Goal: Find specific page/section: Find specific page/section

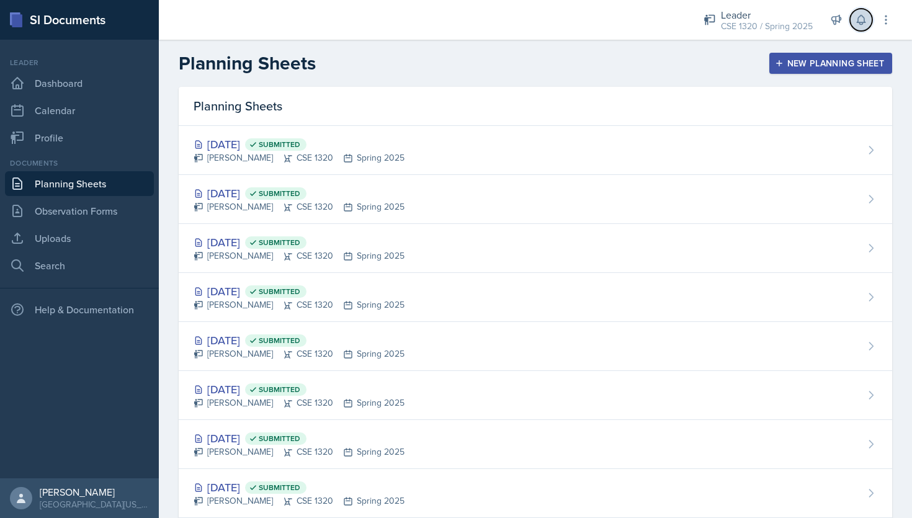
click at [863, 25] on icon at bounding box center [861, 20] width 12 height 12
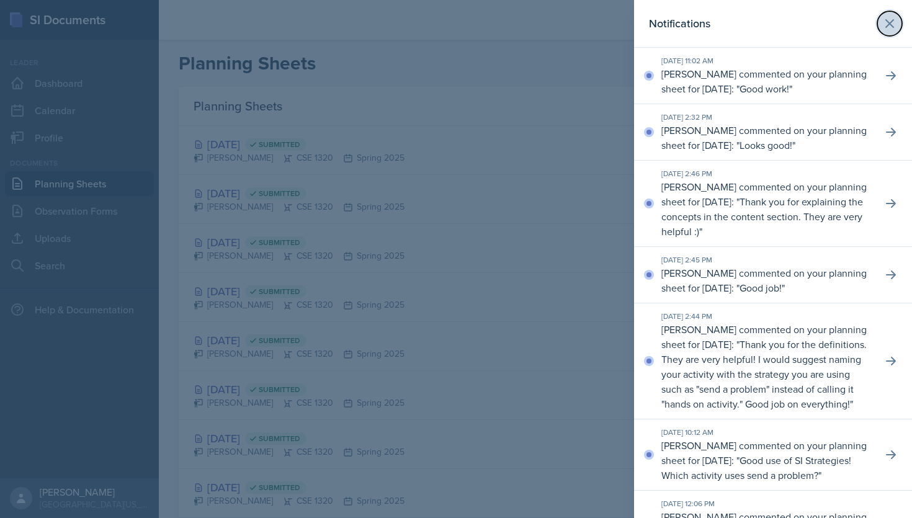
click at [896, 29] on icon at bounding box center [889, 23] width 15 height 15
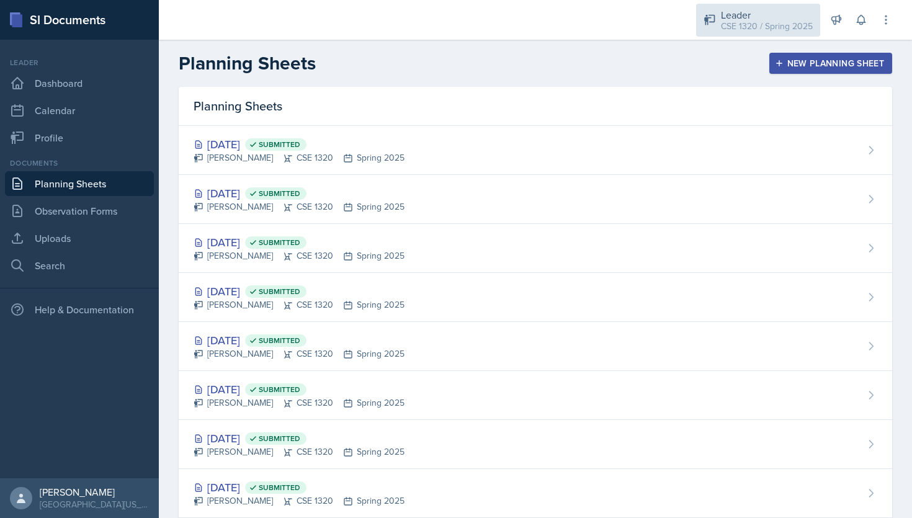
click at [735, 33] on div "Leader CSE 1320 / Spring 2025" at bounding box center [758, 20] width 124 height 33
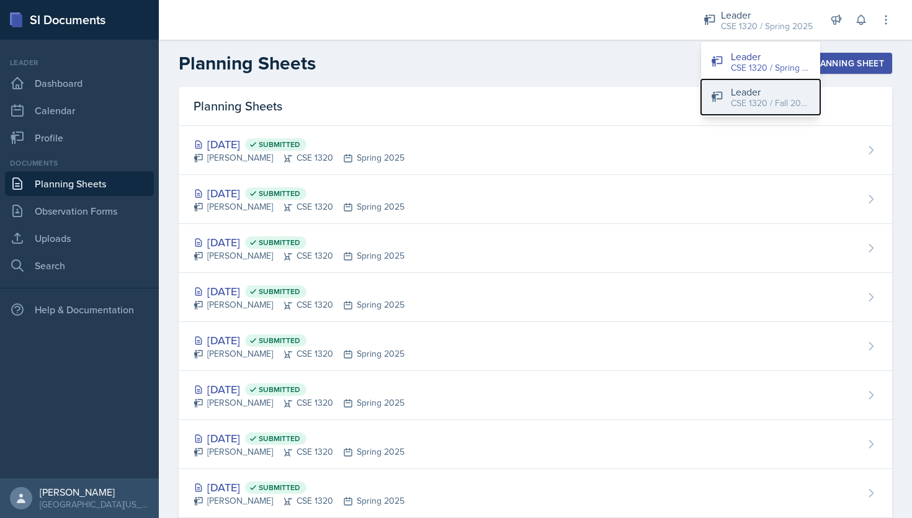
click at [759, 108] on div "CSE 1320 / Fall 2025" at bounding box center [770, 103] width 79 height 13
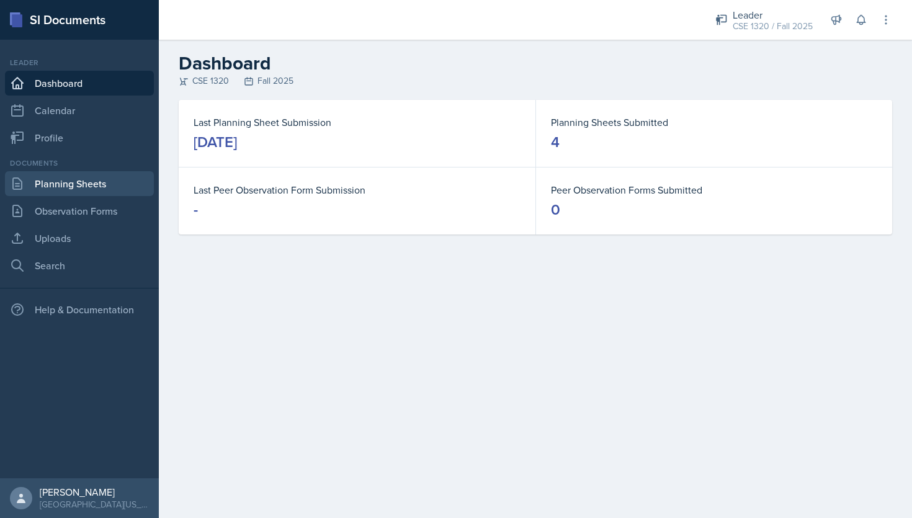
click at [104, 188] on link "Planning Sheets" at bounding box center [79, 183] width 149 height 25
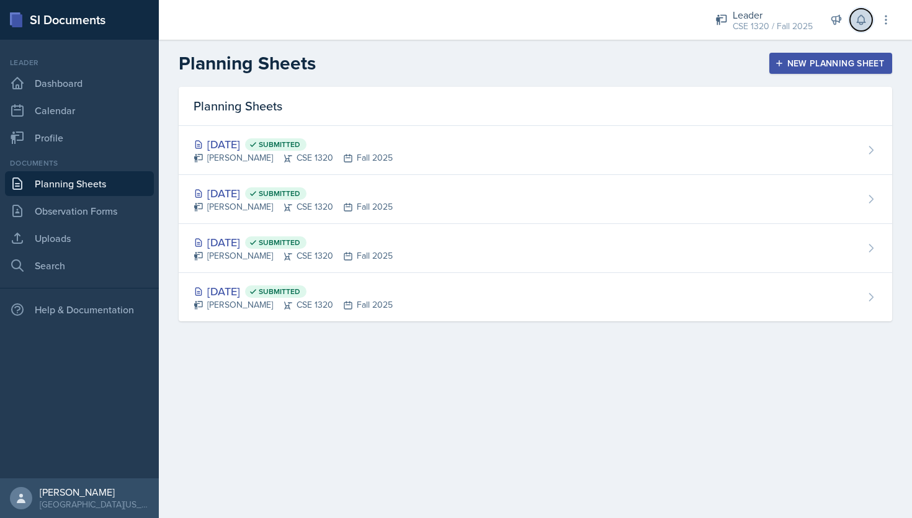
click at [859, 28] on button at bounding box center [861, 20] width 22 height 22
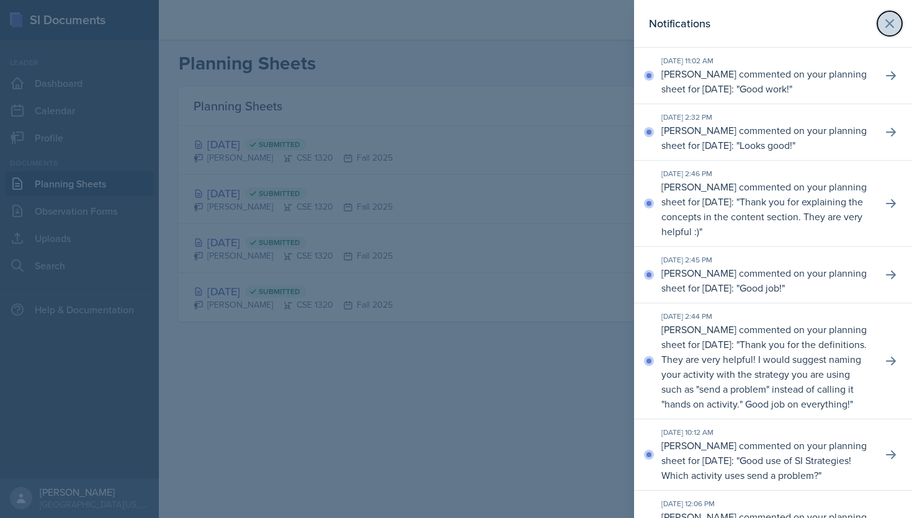
click at [891, 26] on icon at bounding box center [889, 23] width 15 height 15
